Goal: Task Accomplishment & Management: Manage account settings

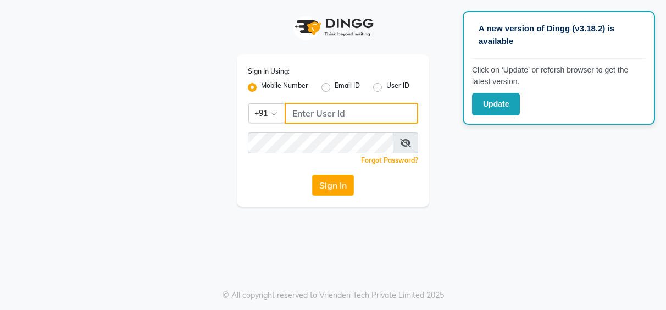
type input "7253968885"
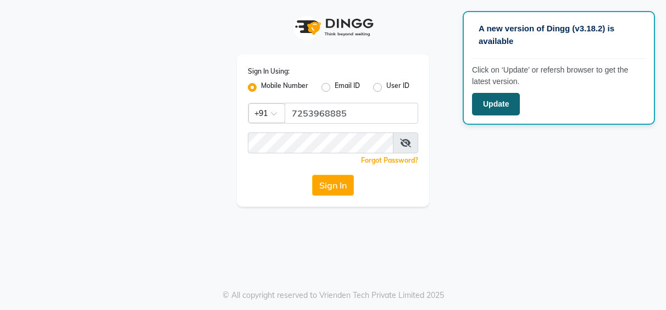
drag, startPoint x: 647, startPoint y: 0, endPoint x: 474, endPoint y: 108, distance: 203.4
click at [474, 108] on button "Update" at bounding box center [496, 104] width 48 height 23
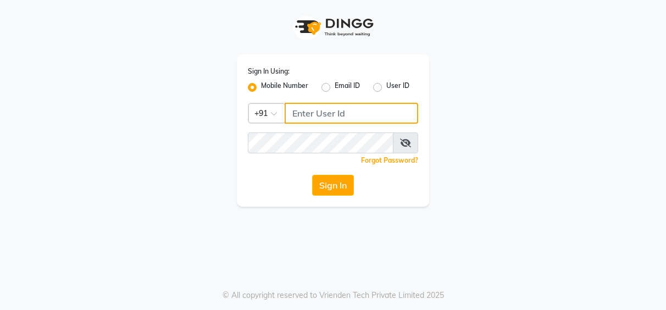
type input "7253968885"
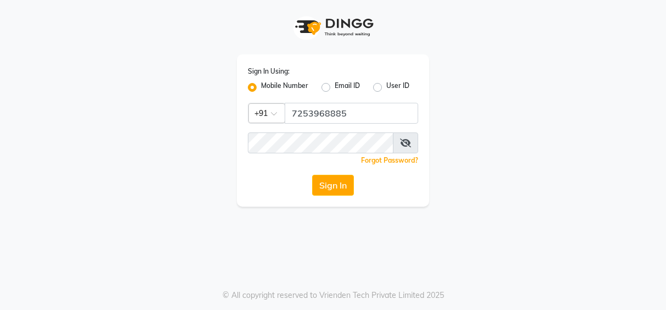
click at [629, 48] on div "Sign In Using: Mobile Number Email ID User ID Country Code × +91 7253968885 Rem…" at bounding box center [333, 103] width 626 height 207
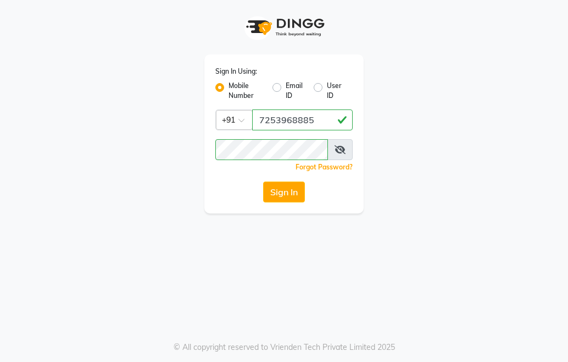
click at [281, 195] on button "Sign In" at bounding box center [284, 191] width 42 height 21
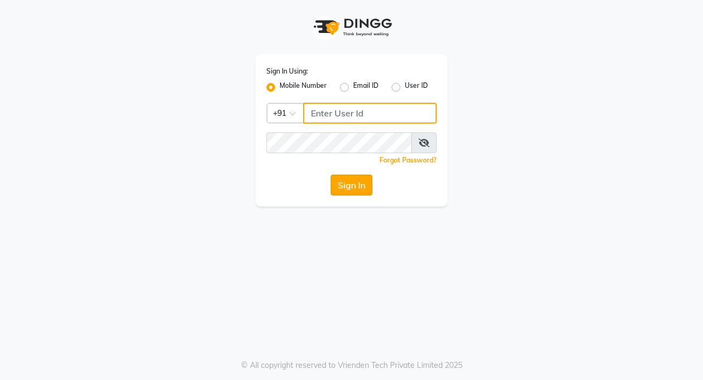
type input "7253968885"
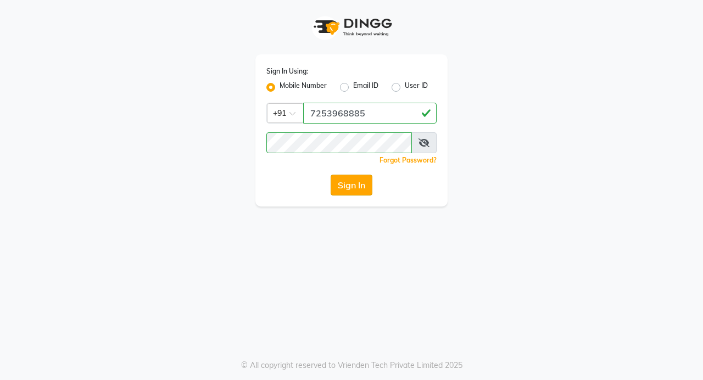
click at [371, 181] on button "Sign In" at bounding box center [352, 185] width 42 height 21
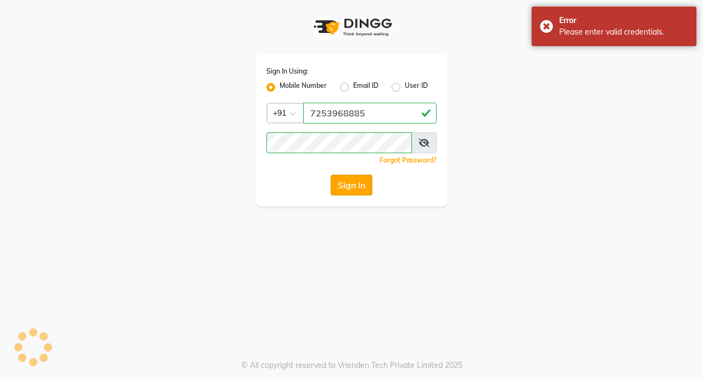
click at [368, 182] on button "Sign In" at bounding box center [352, 185] width 42 height 21
click at [421, 140] on icon at bounding box center [424, 142] width 11 height 9
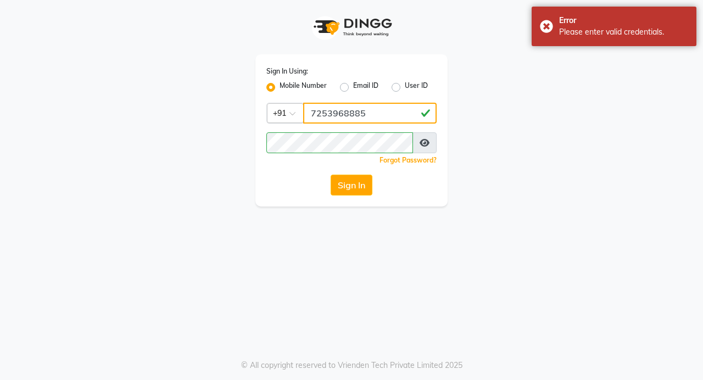
drag, startPoint x: 377, startPoint y: 113, endPoint x: 269, endPoint y: 118, distance: 108.4
click at [269, 118] on div "Country Code × +91 7253968885" at bounding box center [352, 113] width 170 height 21
click at [344, 110] on input "Username" at bounding box center [370, 113] width 134 height 21
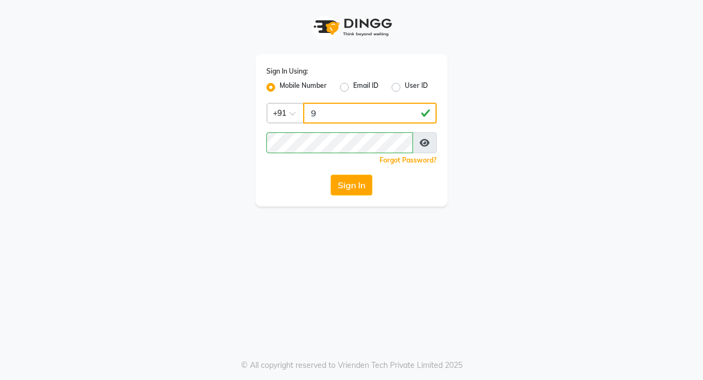
click at [344, 110] on input "9" at bounding box center [370, 113] width 134 height 21
type input "9362619550"
drag, startPoint x: 358, startPoint y: 185, endPoint x: 352, endPoint y: 189, distance: 7.6
click at [352, 189] on button "Sign In" at bounding box center [352, 185] width 42 height 21
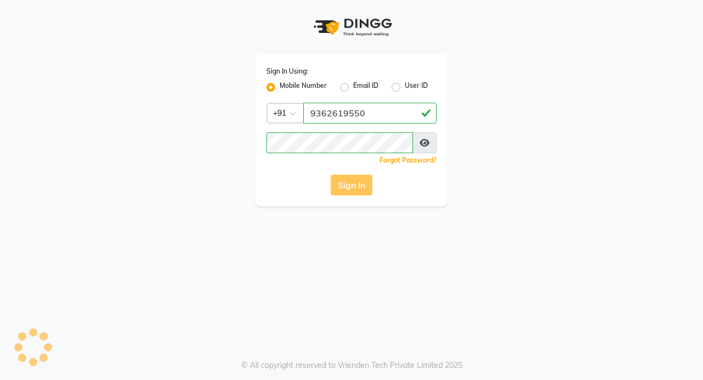
click at [352, 189] on div "Sign In" at bounding box center [352, 185] width 170 height 21
